Goal: Task Accomplishment & Management: Manage account settings

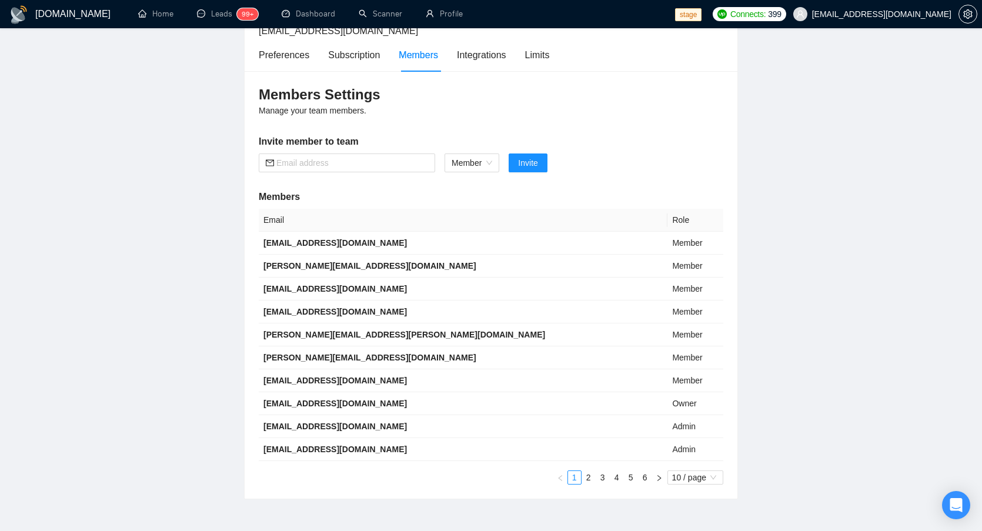
click at [655, 124] on div "Members Settings Manage your team members. Invite member to team Member Invite …" at bounding box center [491, 285] width 493 height 428
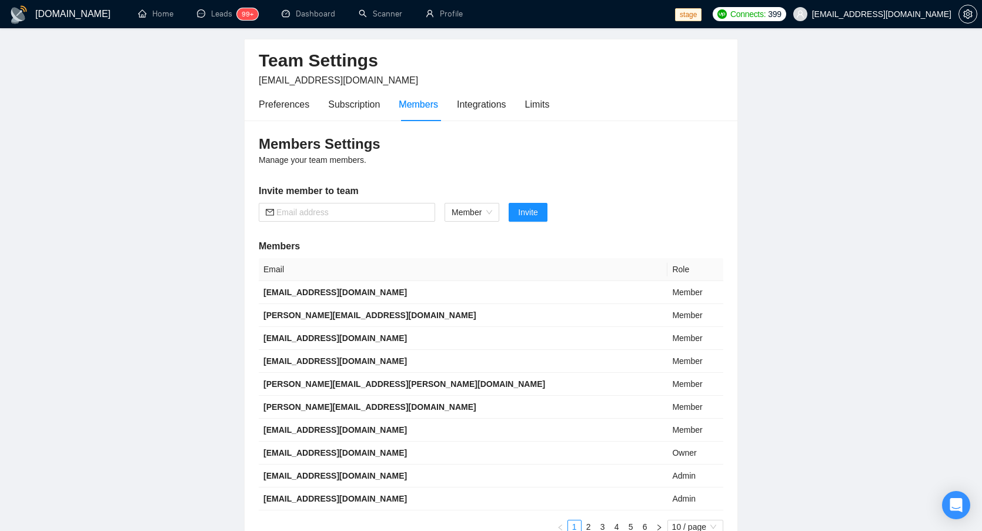
scroll to position [38, 0]
click at [350, 222] on div "Members Settings Manage your team members. Invite member to team Member Invite …" at bounding box center [491, 334] width 493 height 428
click at [327, 217] on input "text" at bounding box center [353, 211] width 152 height 13
click at [352, 206] on input "text" at bounding box center [353, 211] width 152 height 13
paste input "[EMAIL_ADDRESS][DOMAIN_NAME]"
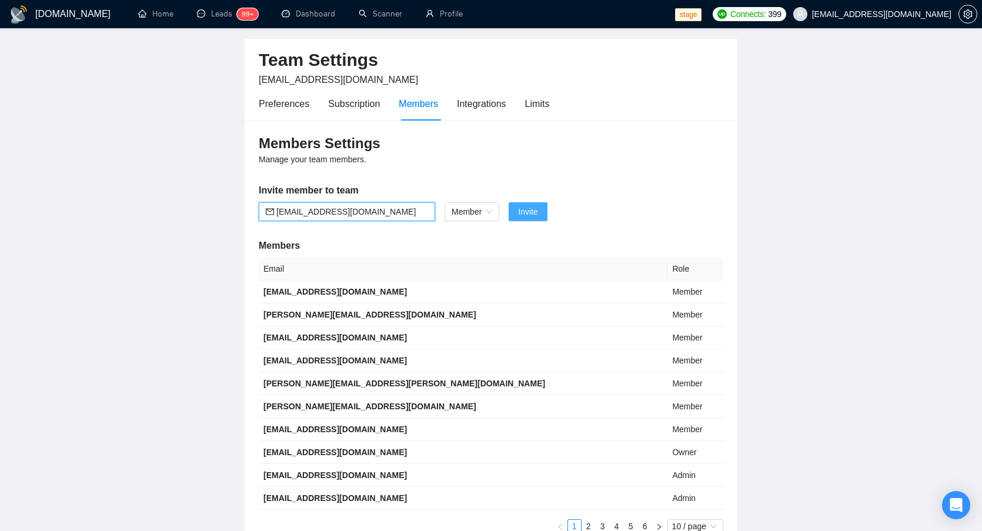
type input "[EMAIL_ADDRESS][DOMAIN_NAME]"
click at [536, 206] on span "Invite" at bounding box center [527, 211] width 19 height 13
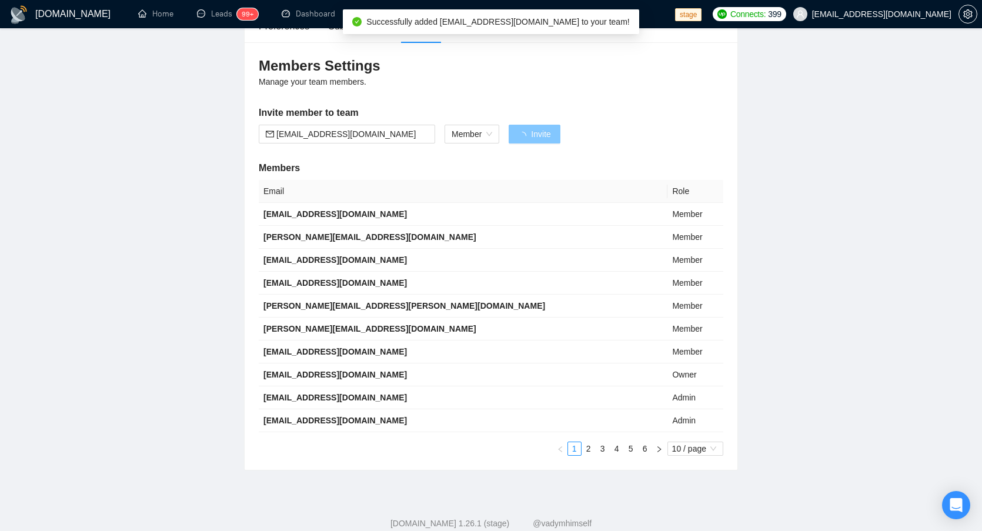
scroll to position [121, 0]
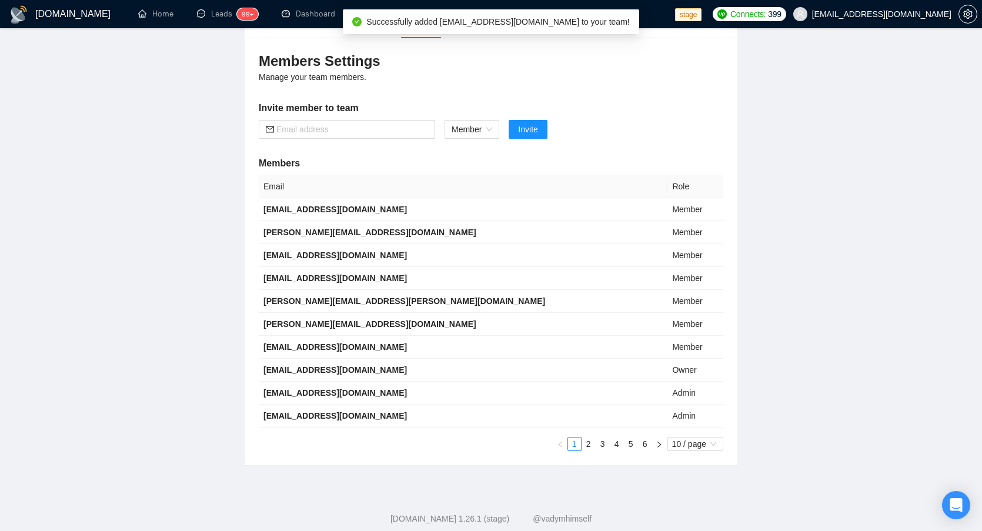
click at [760, 114] on main "Team Settings [EMAIL_ADDRESS][DOMAIN_NAME] Preferences Subscription Members Int…" at bounding box center [491, 195] width 945 height 539
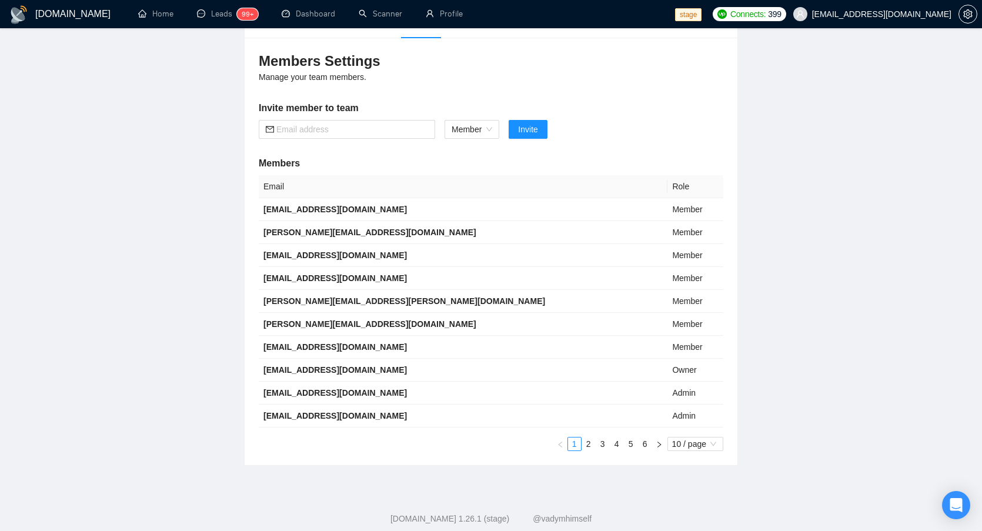
click at [503, 429] on div "Email Role [EMAIL_ADDRESS][DOMAIN_NAME] Member [PERSON_NAME][EMAIL_ADDRESS][DOM…" at bounding box center [491, 313] width 465 height 276
click at [448, 423] on td "[EMAIL_ADDRESS][DOMAIN_NAME]" at bounding box center [463, 416] width 409 height 23
click at [162, 402] on main "Team Settings [EMAIL_ADDRESS][DOMAIN_NAME] Preferences Subscription Members Int…" at bounding box center [491, 195] width 945 height 539
click at [862, 296] on main "Team Settings [EMAIL_ADDRESS][DOMAIN_NAME] Preferences Subscription Members Int…" at bounding box center [491, 195] width 945 height 539
drag, startPoint x: 785, startPoint y: 391, endPoint x: 743, endPoint y: 392, distance: 42.4
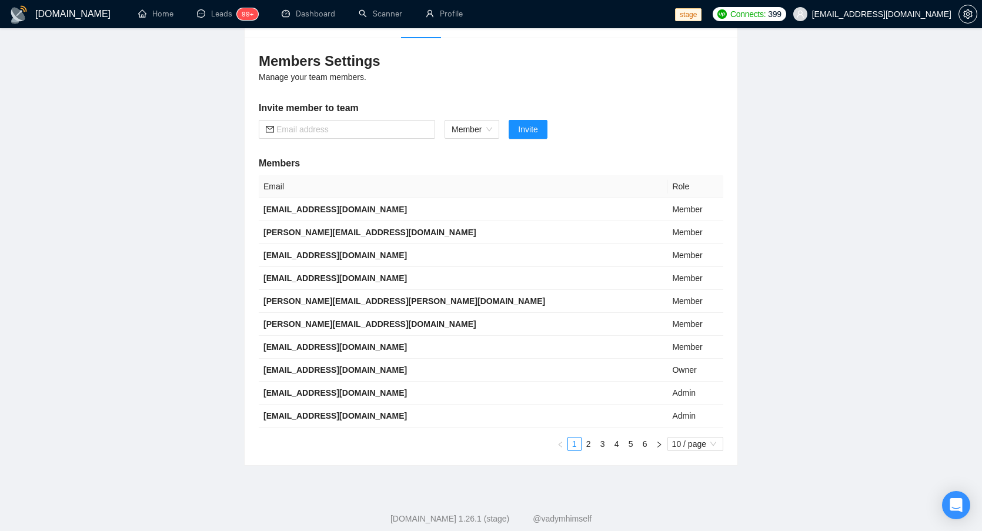
click at [785, 391] on main "Team Settings [EMAIL_ADDRESS][DOMAIN_NAME] Preferences Subscription Members Int…" at bounding box center [491, 195] width 945 height 539
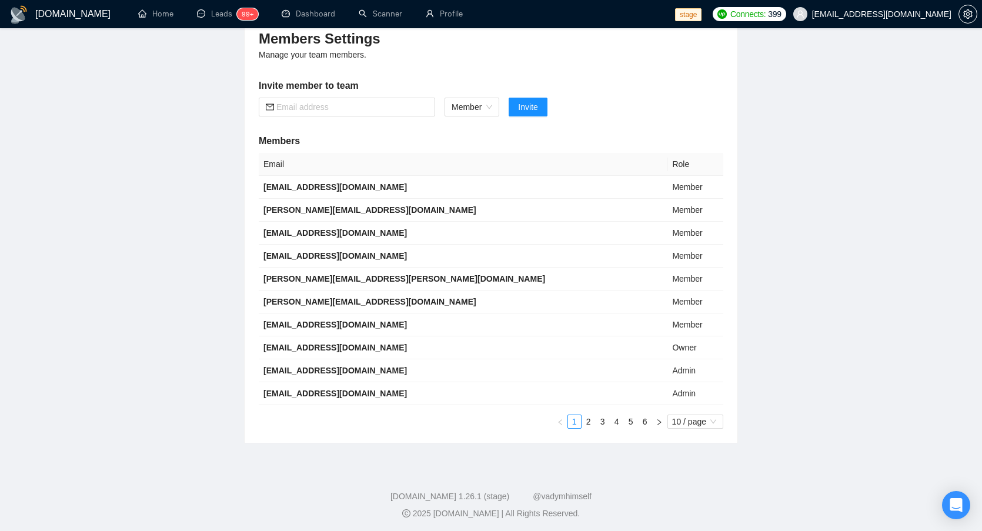
drag, startPoint x: 92, startPoint y: 314, endPoint x: 91, endPoint y: 257, distance: 57.1
click at [93, 300] on main "Team Settings [EMAIL_ADDRESS][DOMAIN_NAME] Preferences Subscription Members Int…" at bounding box center [491, 173] width 945 height 539
